Goal: Communication & Community: Ask a question

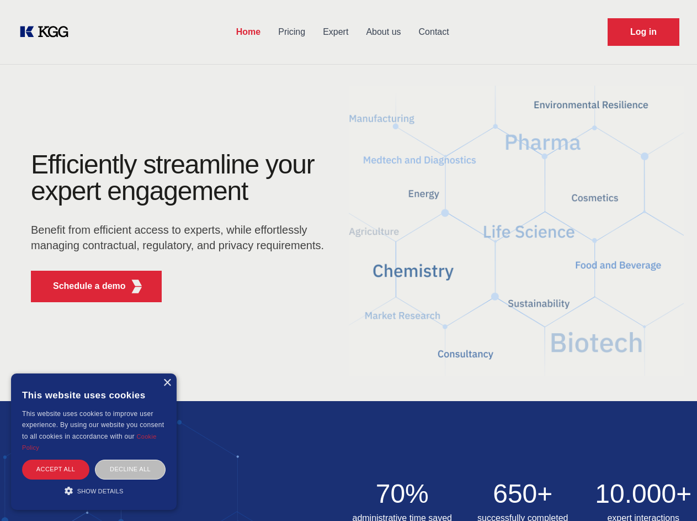
click at [348, 260] on div "Efficiently streamline your expert engagement Benefit from efficient access to …" at bounding box center [181, 231] width 336 height 160
click at [83, 286] on p "Schedule a demo" at bounding box center [89, 285] width 73 height 13
click at [167, 383] on div "× This website uses cookies This website uses cookies to improve user experienc…" at bounding box center [94, 441] width 166 height 136
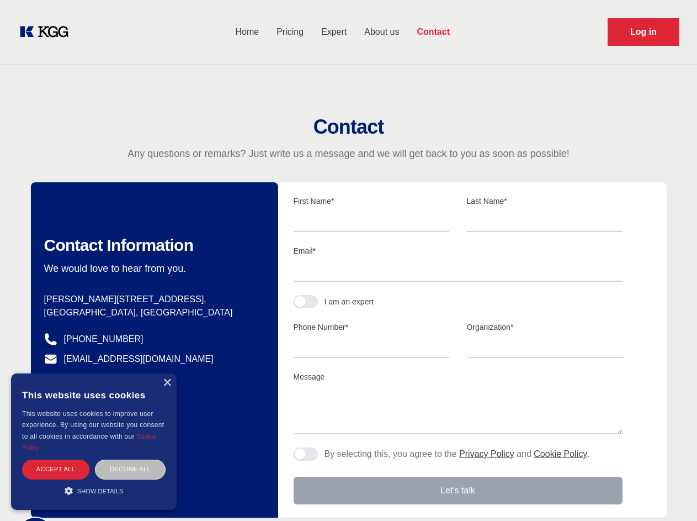
click at [56, 469] on div "Accept all" at bounding box center [55, 468] width 67 height 19
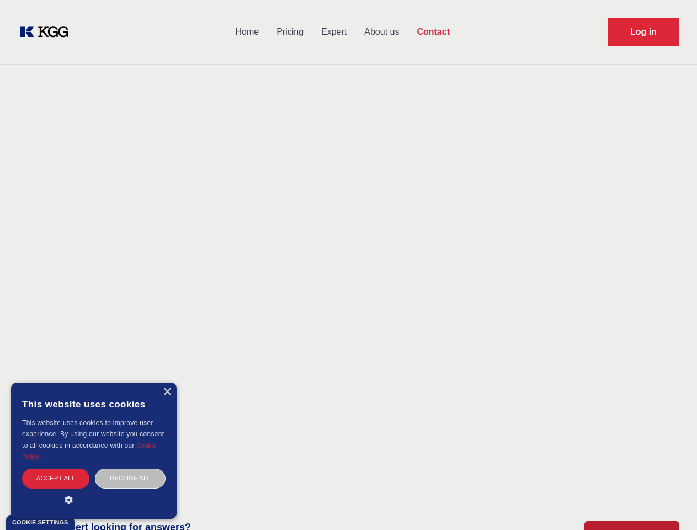
click at [130, 469] on div "Decline all" at bounding box center [130, 478] width 71 height 19
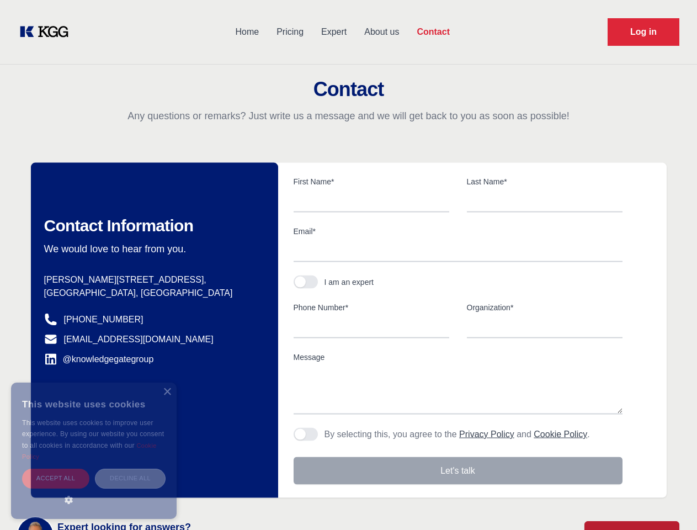
click at [94, 490] on main "Contact Any questions or remarks? Just write us a message and we will get back …" at bounding box center [348, 287] width 697 height 575
